Goal: Information Seeking & Learning: Learn about a topic

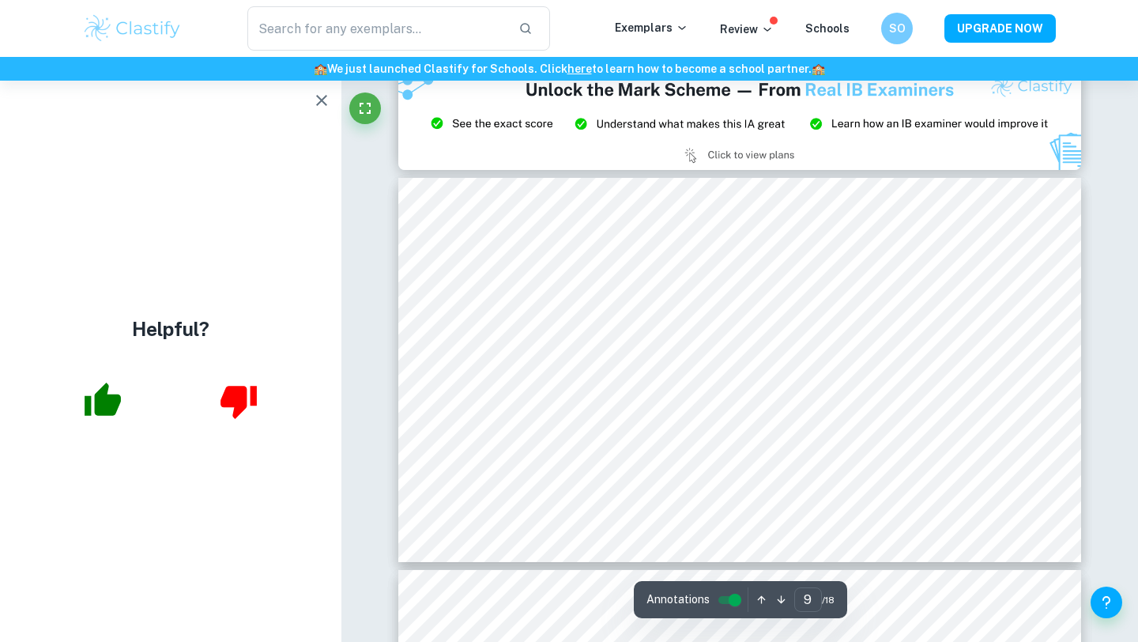
scroll to position [3356, 0]
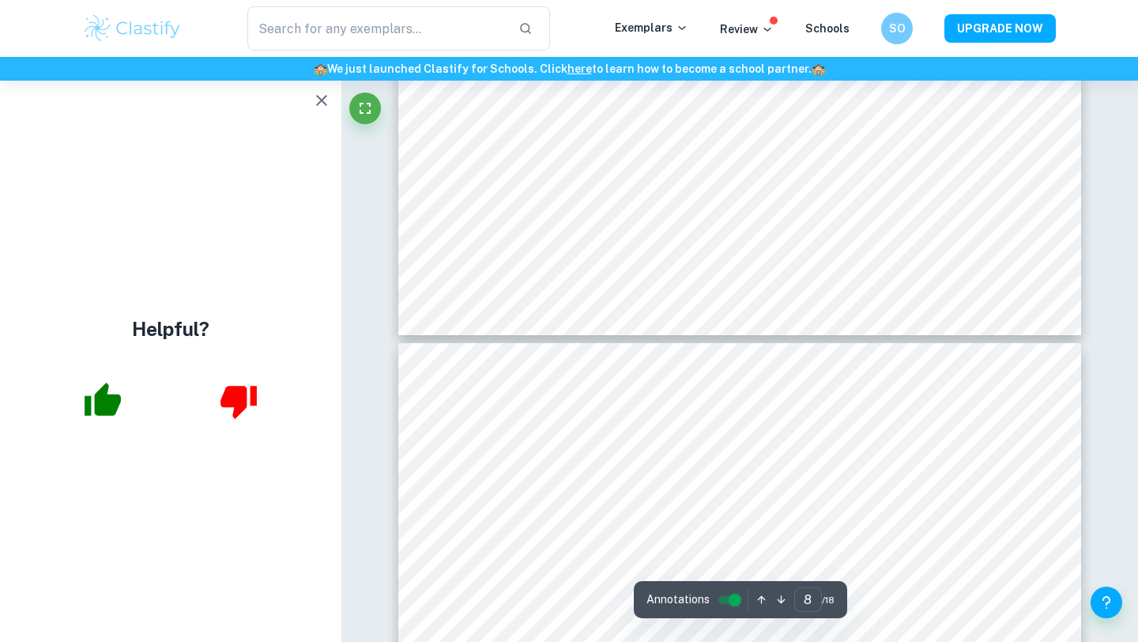
type input "7"
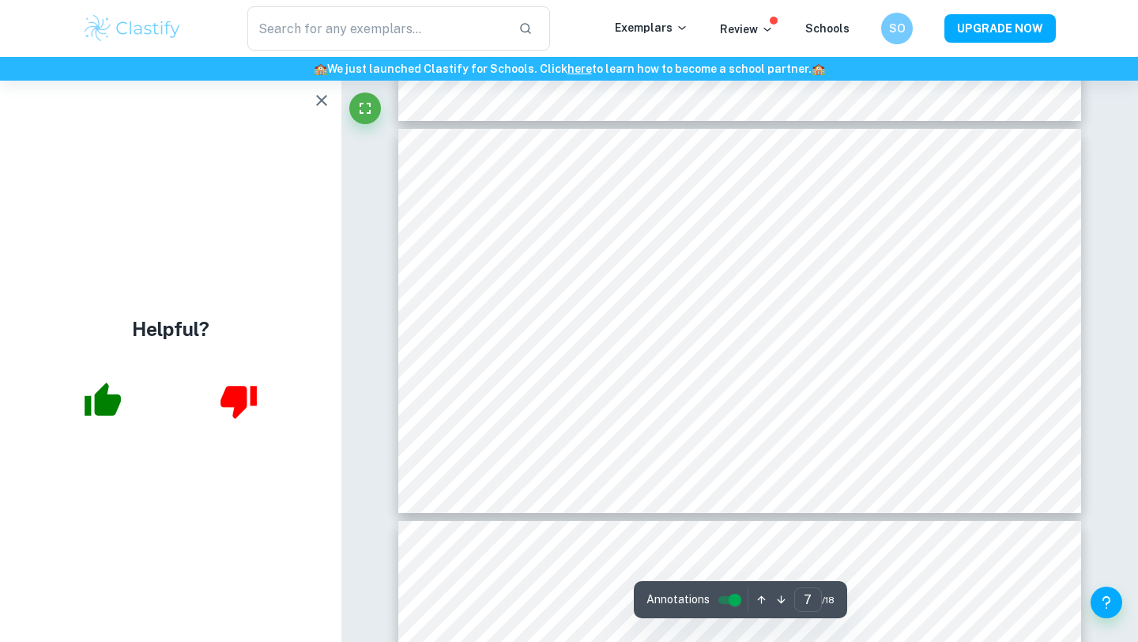
scroll to position [2428, 0]
